Goal: Task Accomplishment & Management: Manage account settings

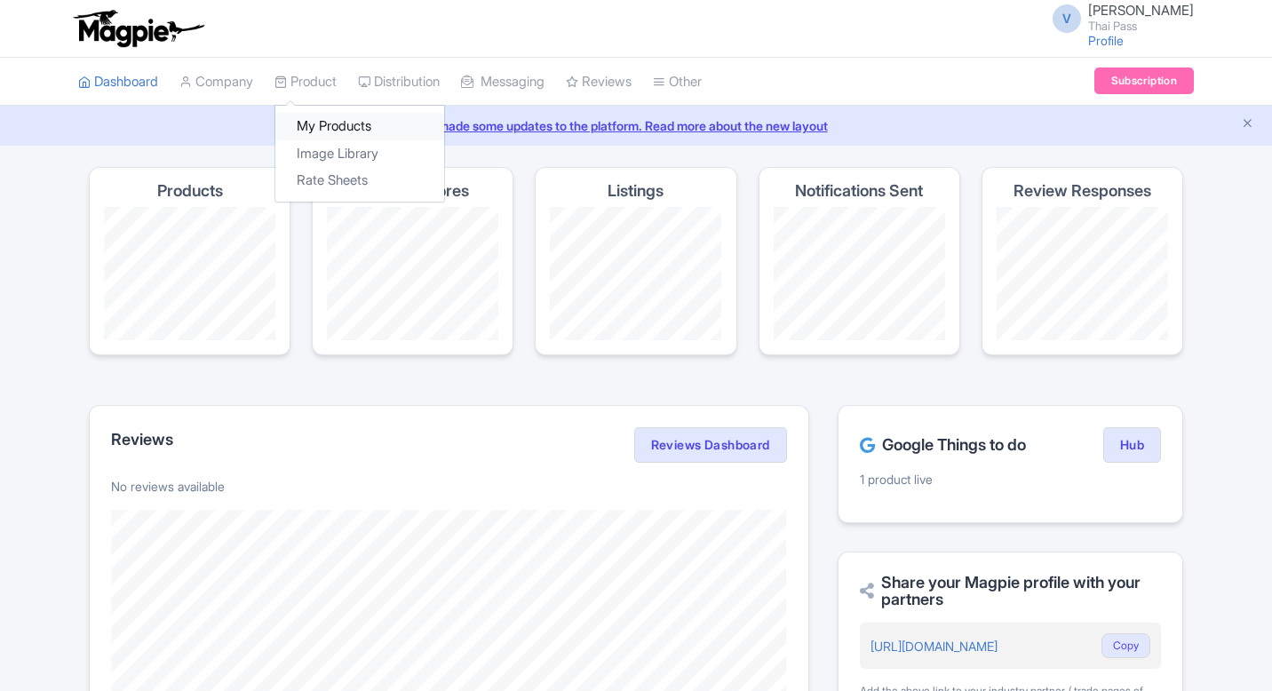
click at [329, 126] on link "My Products" at bounding box center [359, 127] width 169 height 28
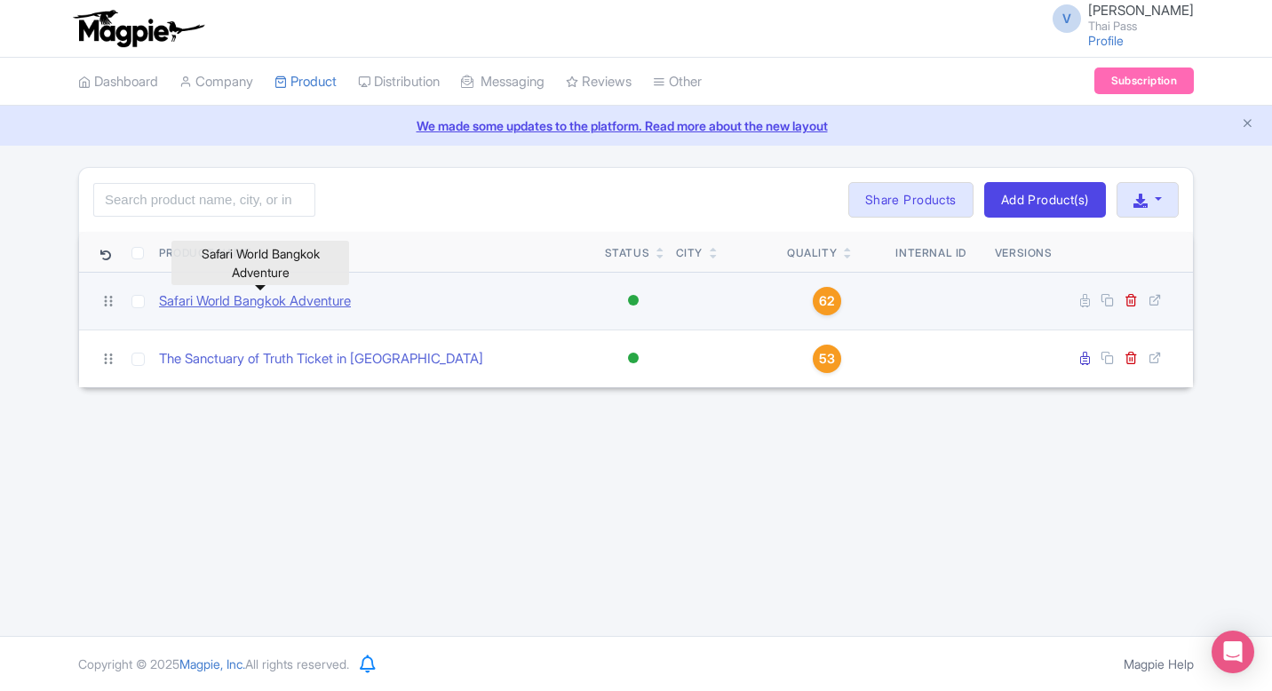
click at [274, 305] on link "Safari World Bangkok Adventure" at bounding box center [255, 301] width 192 height 20
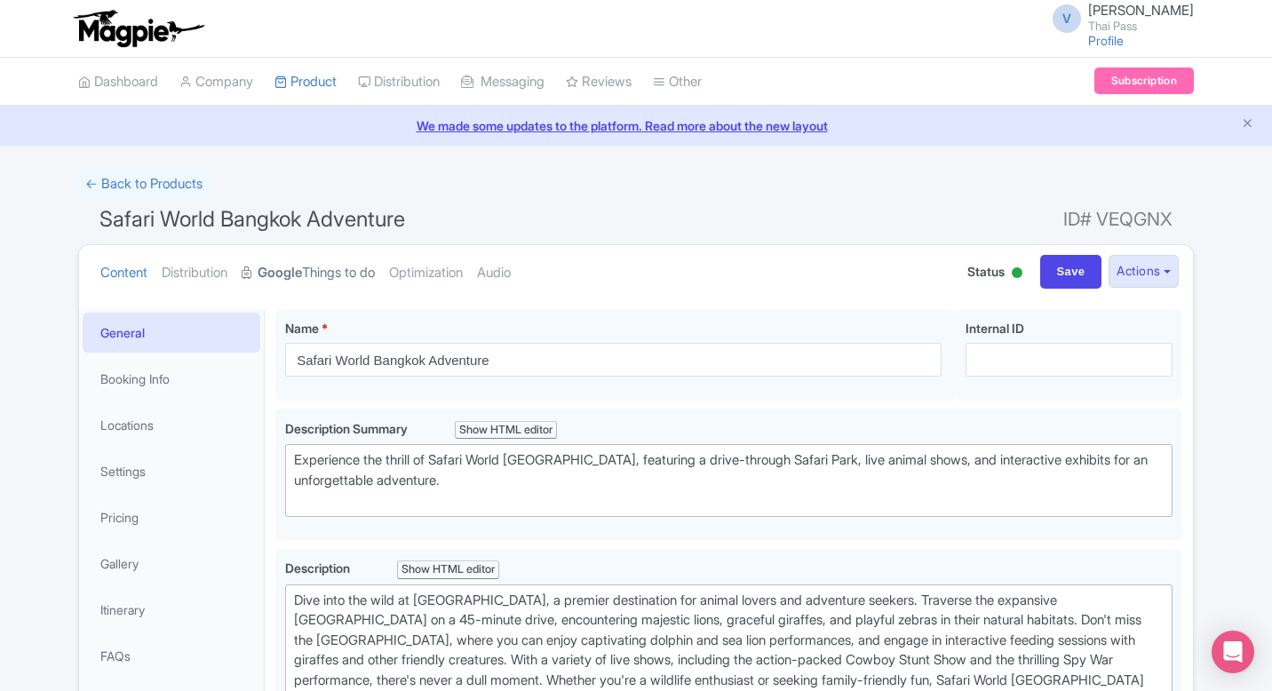
click at [320, 266] on link "Google Things to do" at bounding box center [308, 273] width 133 height 56
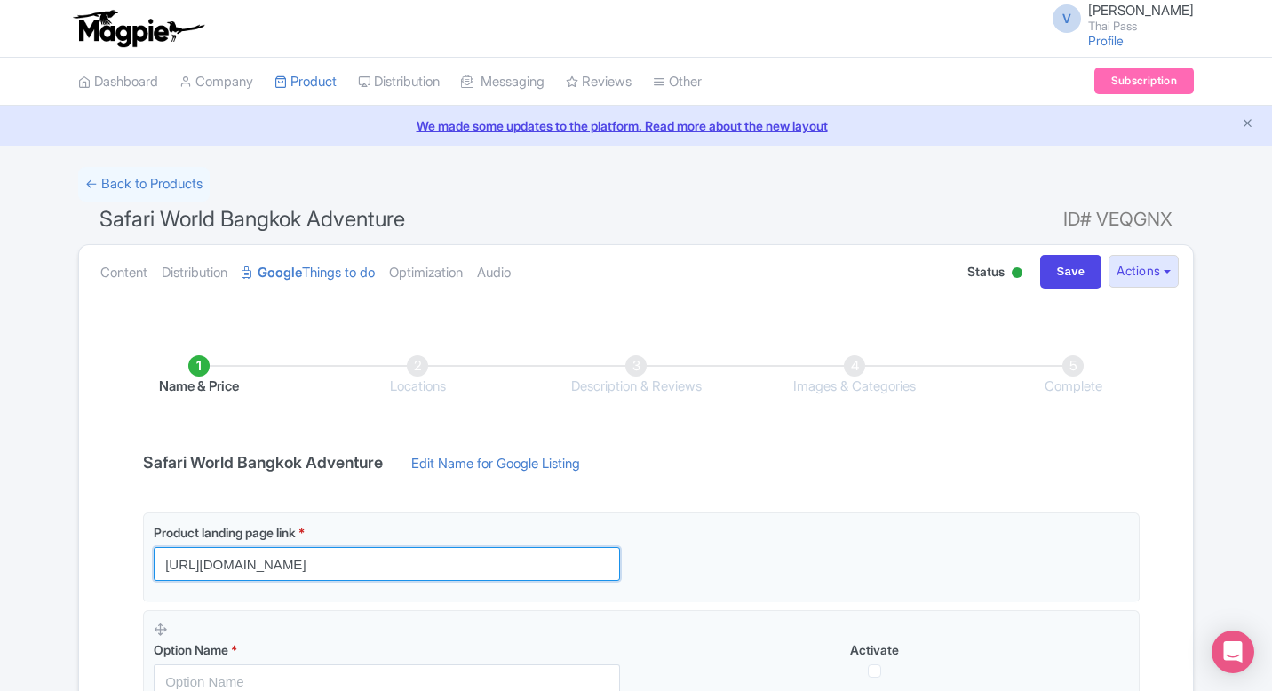
click at [482, 561] on input "[URL][DOMAIN_NAME]" at bounding box center [387, 564] width 466 height 34
type input "[URL][DOMAIN_NAME]"
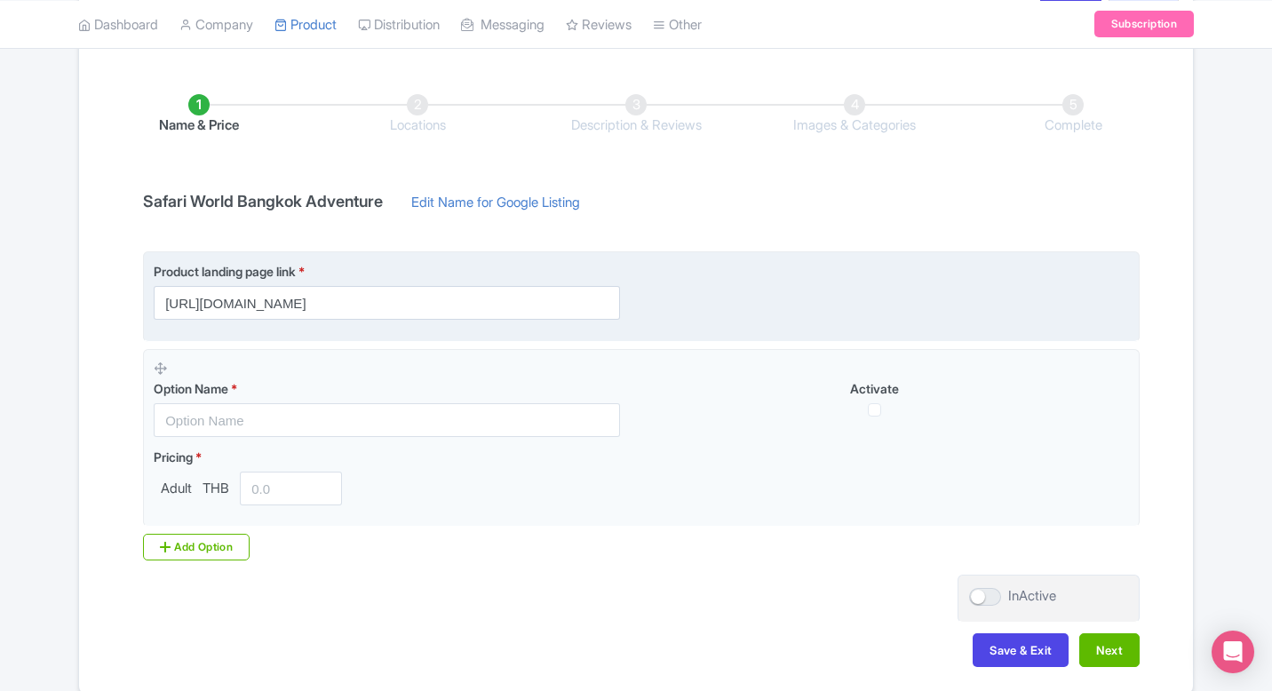
scroll to position [0, 0]
click at [901, 263] on div "Product landing page link * [URL][DOMAIN_NAME]" at bounding box center [641, 291] width 975 height 58
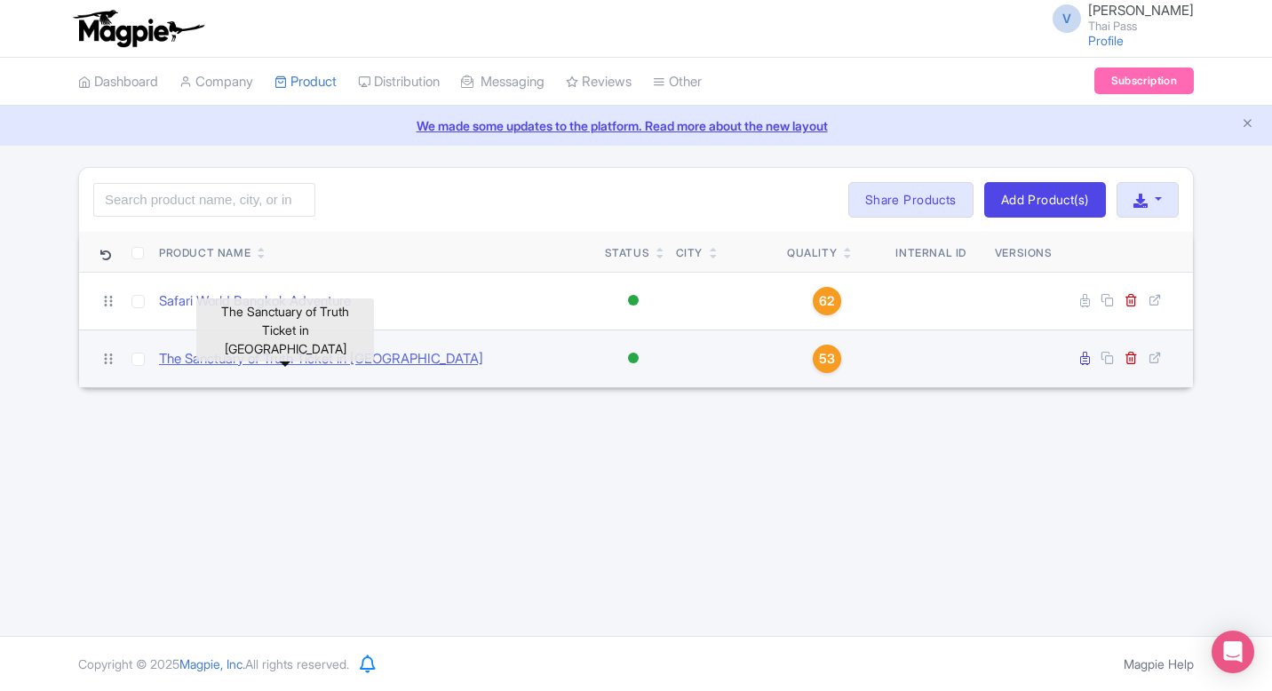
click at [363, 358] on link "The Sanctuary of Truth Ticket in [GEOGRAPHIC_DATA]" at bounding box center [321, 359] width 324 height 20
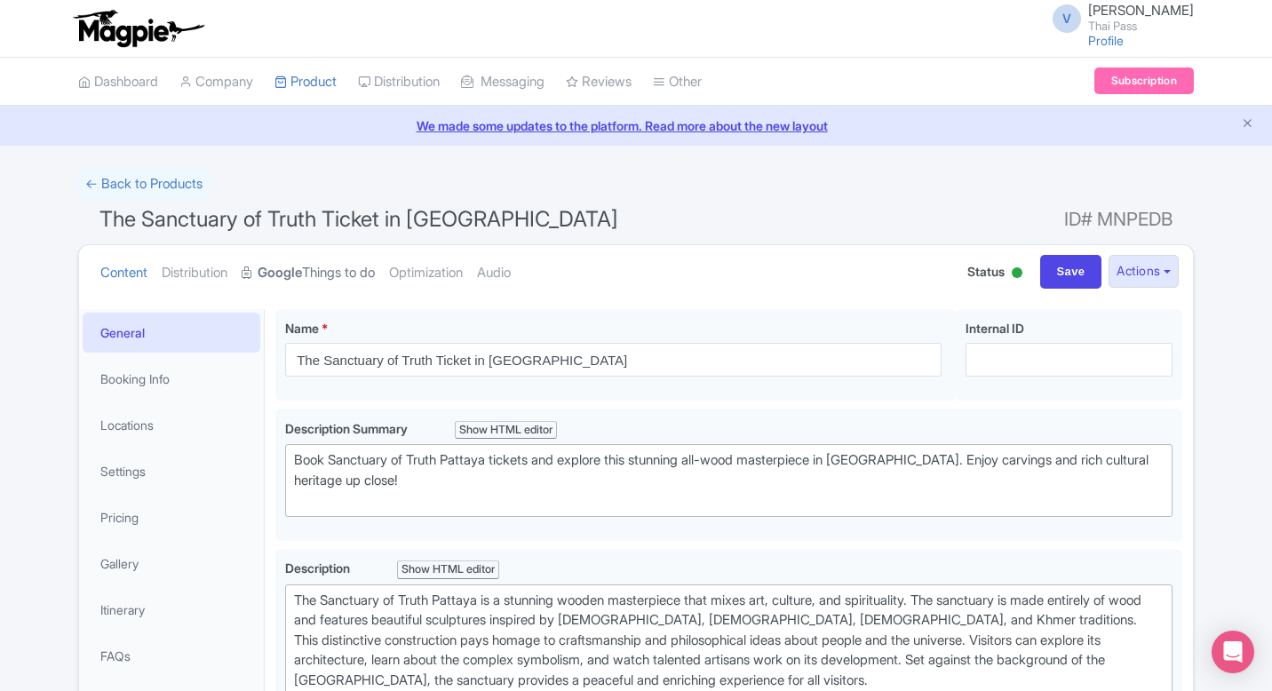
click at [340, 271] on link "Google Things to do" at bounding box center [308, 273] width 133 height 56
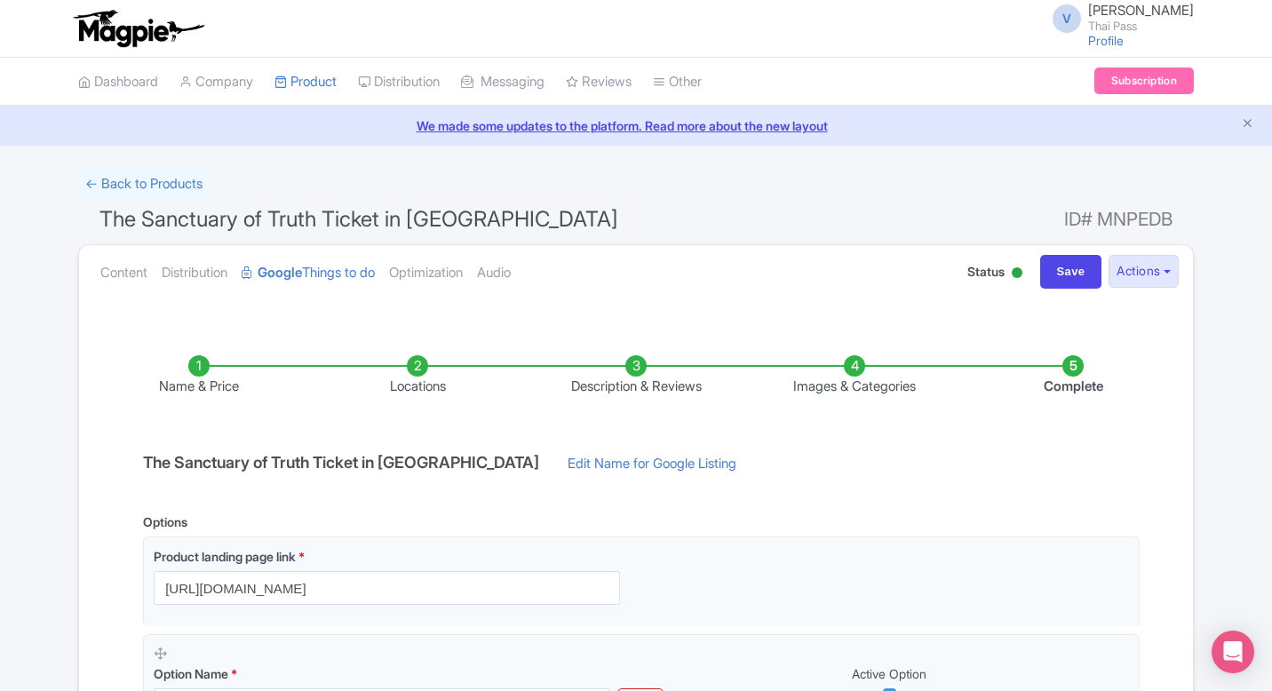
scroll to position [107, 0]
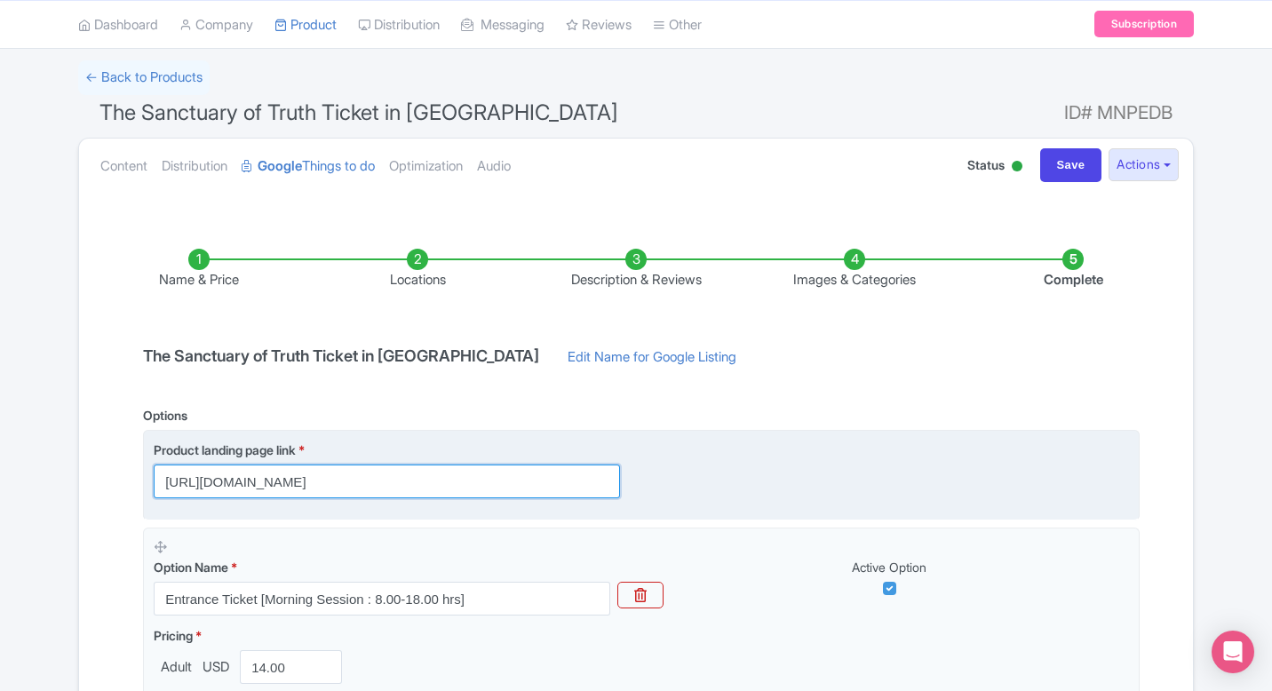
click at [421, 477] on input "https://www.thethaipass.com/activities/thailand-pattaya/the-sanctuary-of-truth-…" at bounding box center [387, 481] width 466 height 34
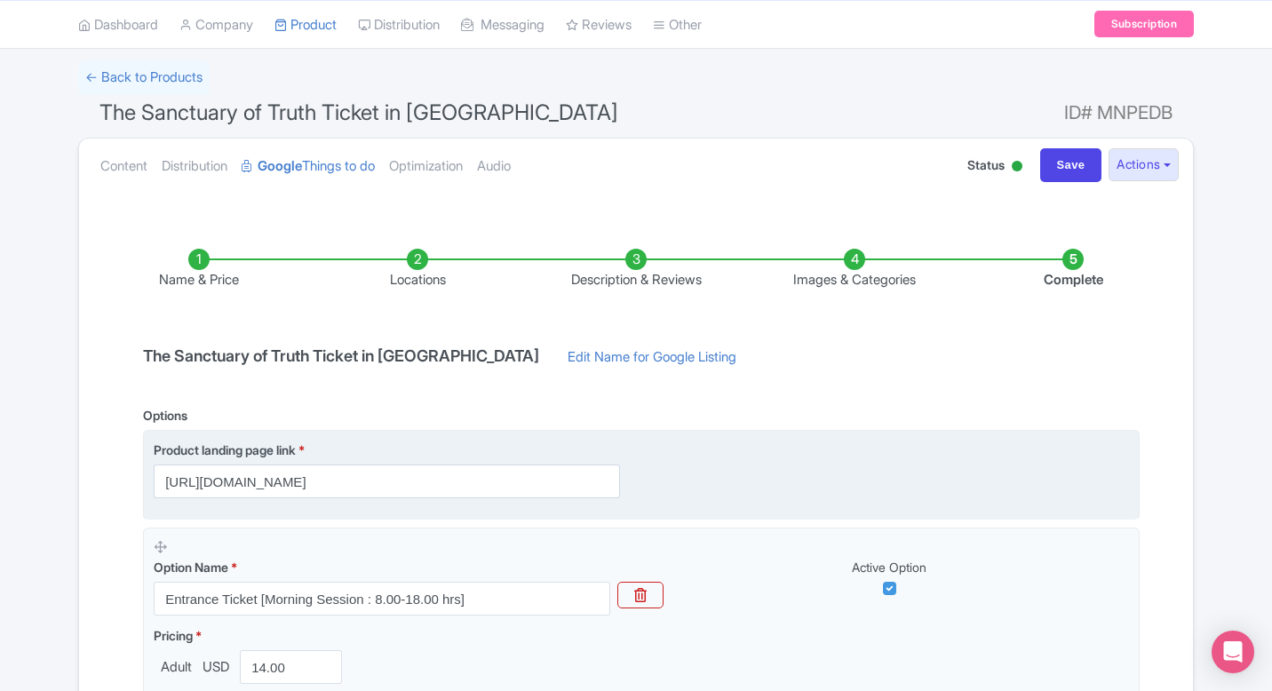
click at [677, 501] on fieldset "Product landing page link * https://www.thethaipass.com/activities/thailand-pat…" at bounding box center [641, 475] width 996 height 90
